Goal: Find specific page/section: Find specific page/section

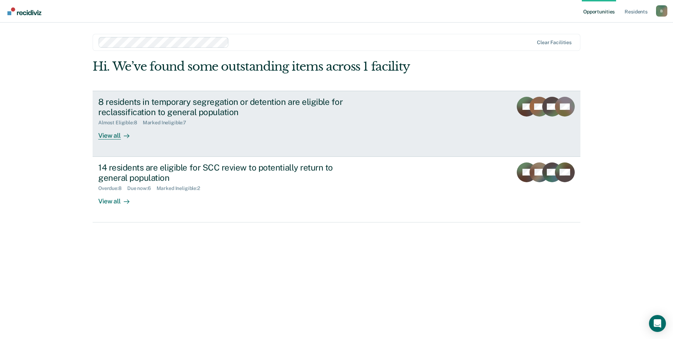
click at [141, 141] on link "8 residents in temporary segregation or detention are eligible for reclassifica…" at bounding box center [337, 124] width 488 height 66
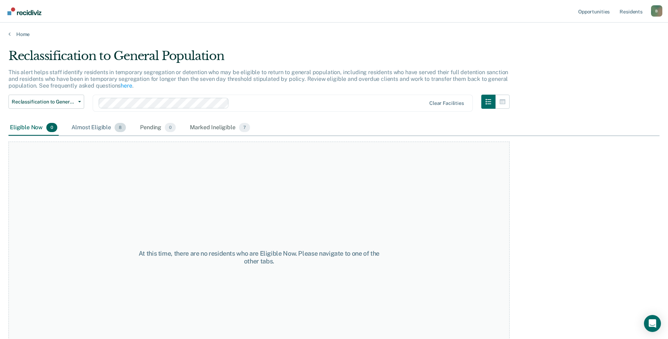
click at [94, 129] on div "Almost Eligible 8" at bounding box center [98, 128] width 57 height 16
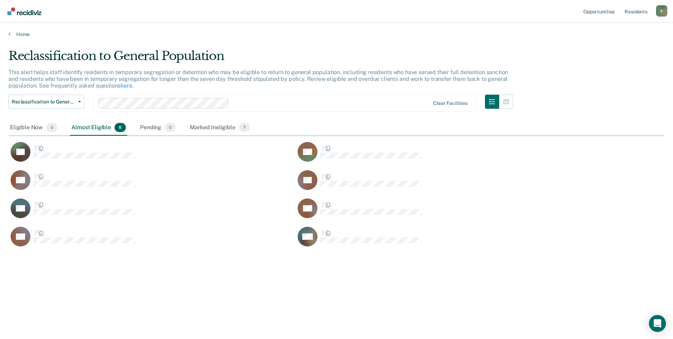
scroll to position [232, 651]
click at [216, 124] on div "Marked Ineligible 7" at bounding box center [219, 128] width 63 height 16
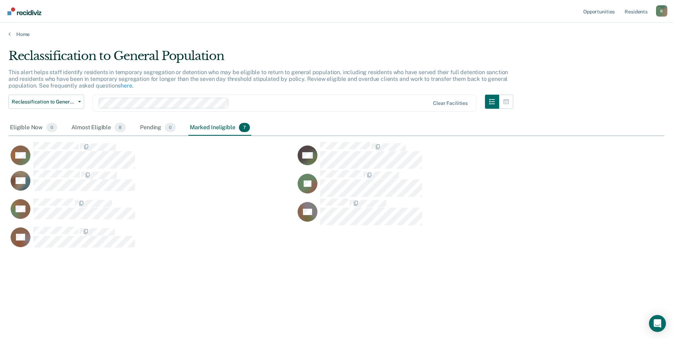
click at [165, 248] on div "DC" at bounding box center [151, 241] width 287 height 28
